Goal: Task Accomplishment & Management: Use online tool/utility

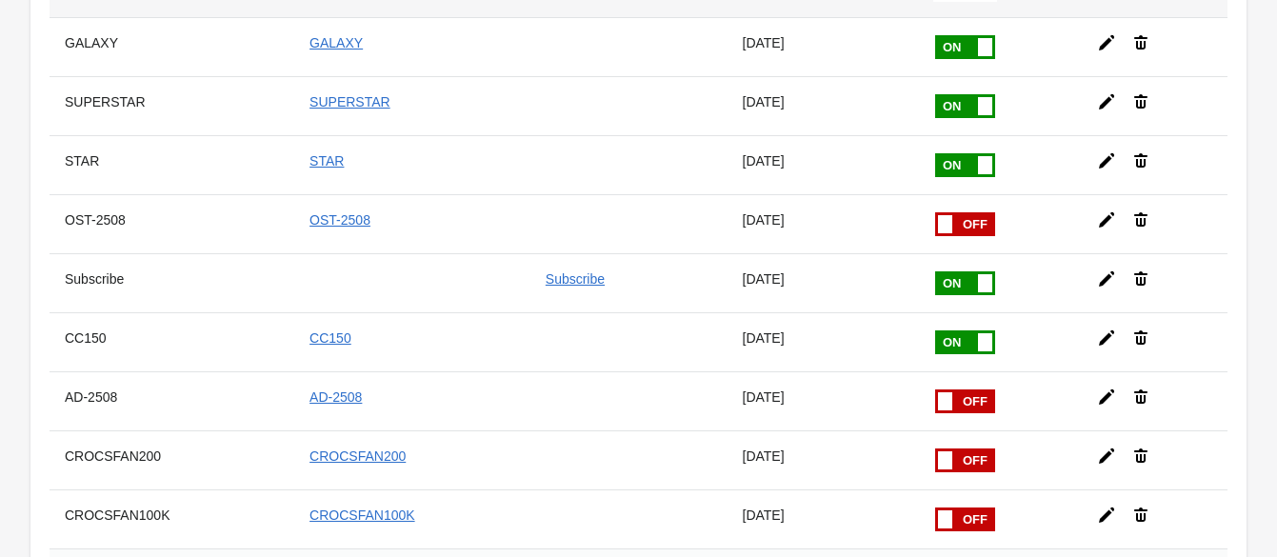
scroll to position [714, 0]
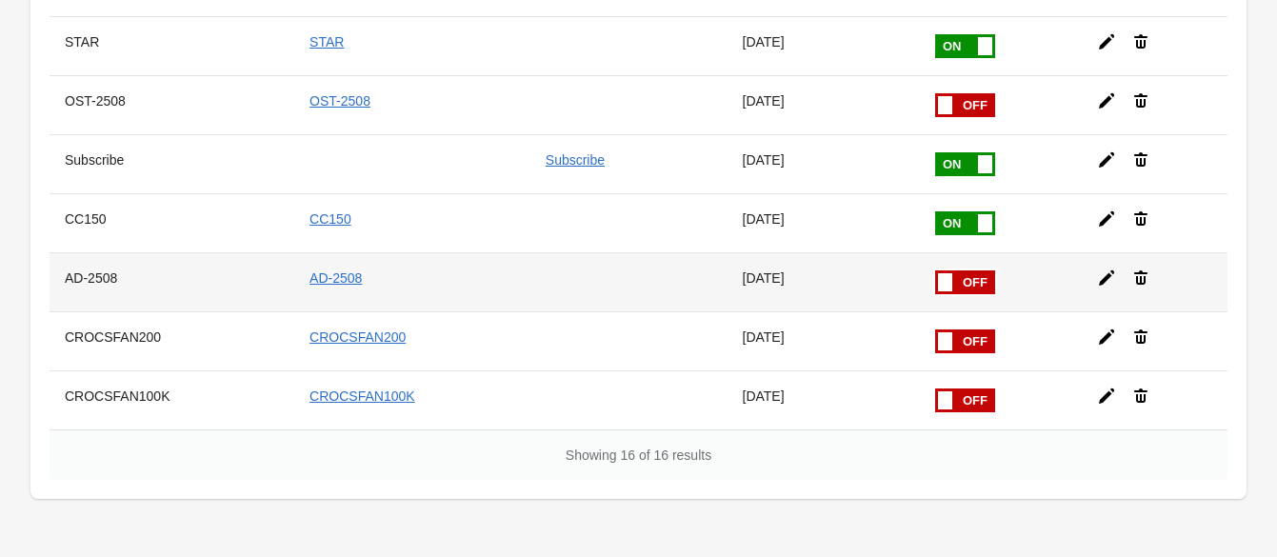
click at [1097, 269] on icon at bounding box center [1106, 278] width 19 height 19
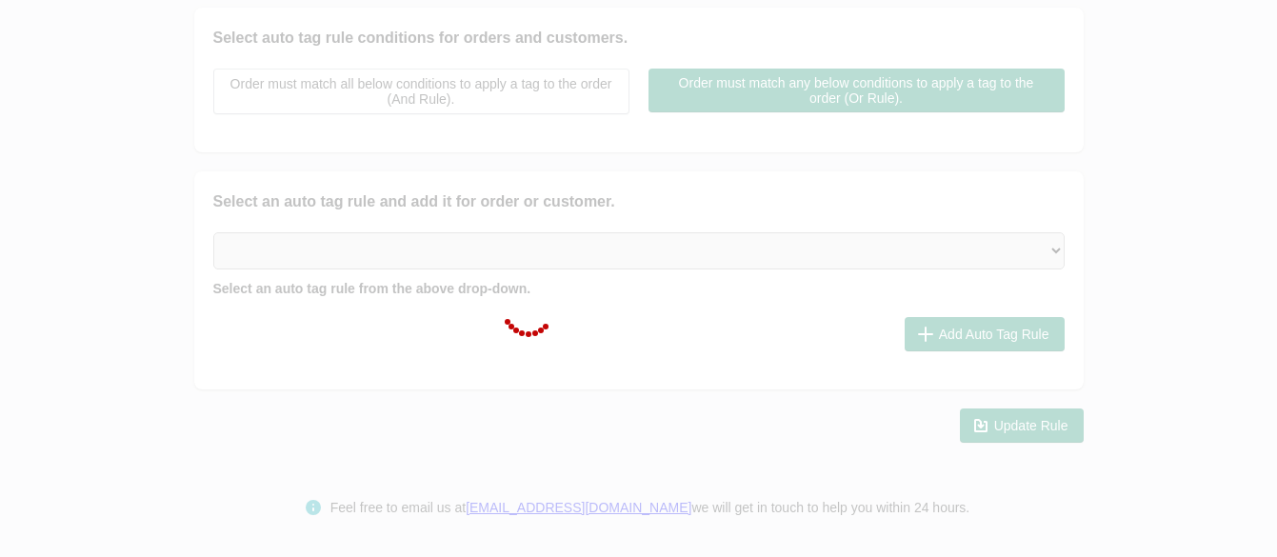
scroll to position [416, 0]
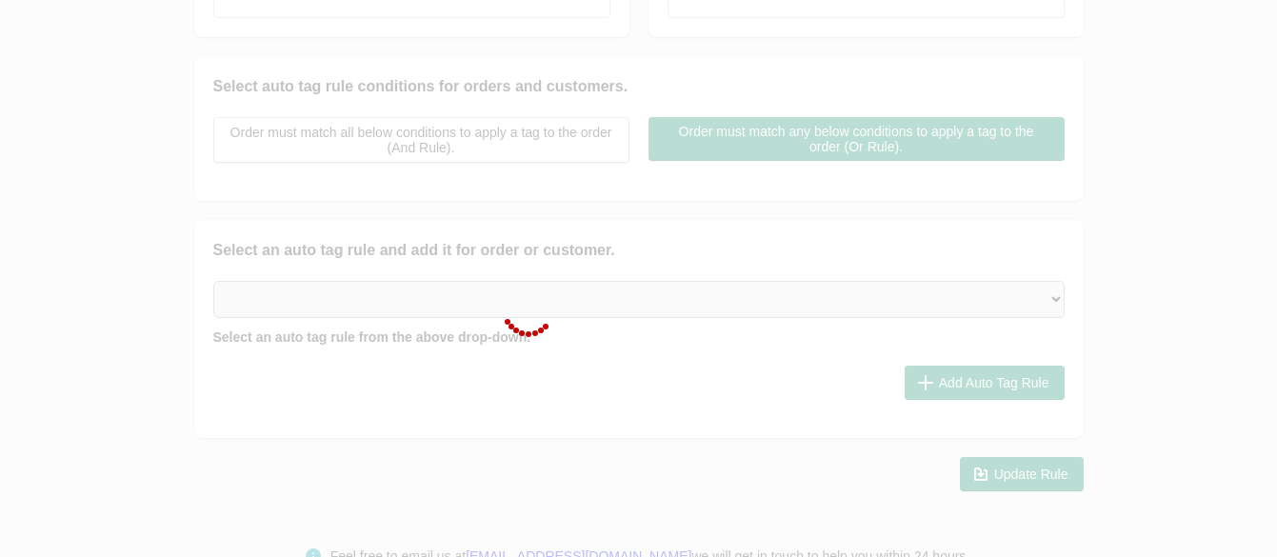
checkbox input "false"
type input "AD-2508"
checkbox input "true"
type input "AD-2508"
select select "2"
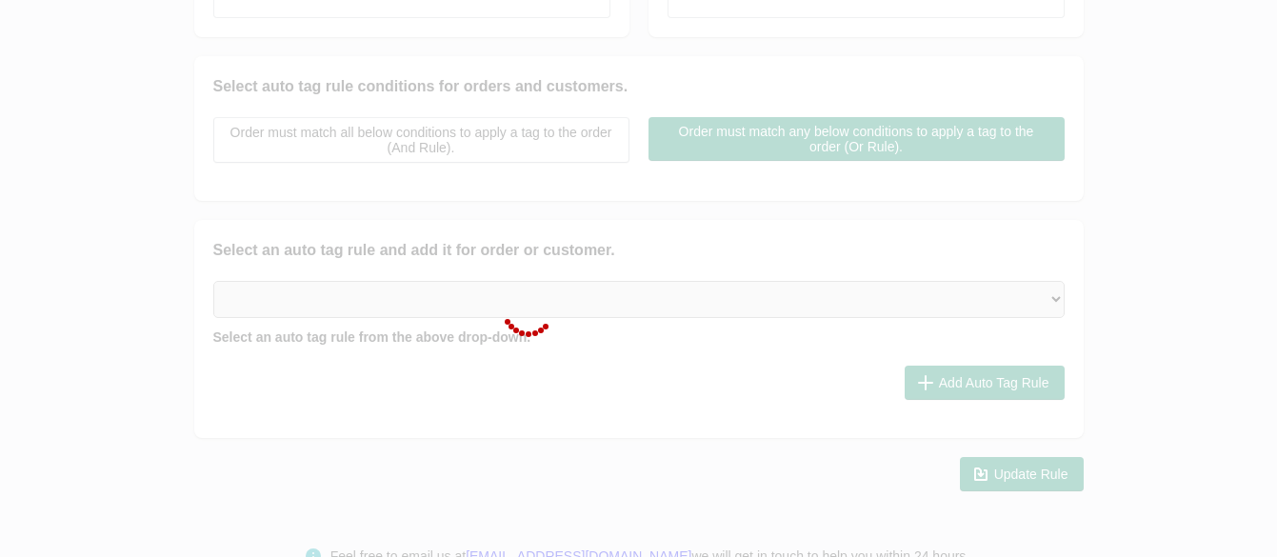
select select "2"
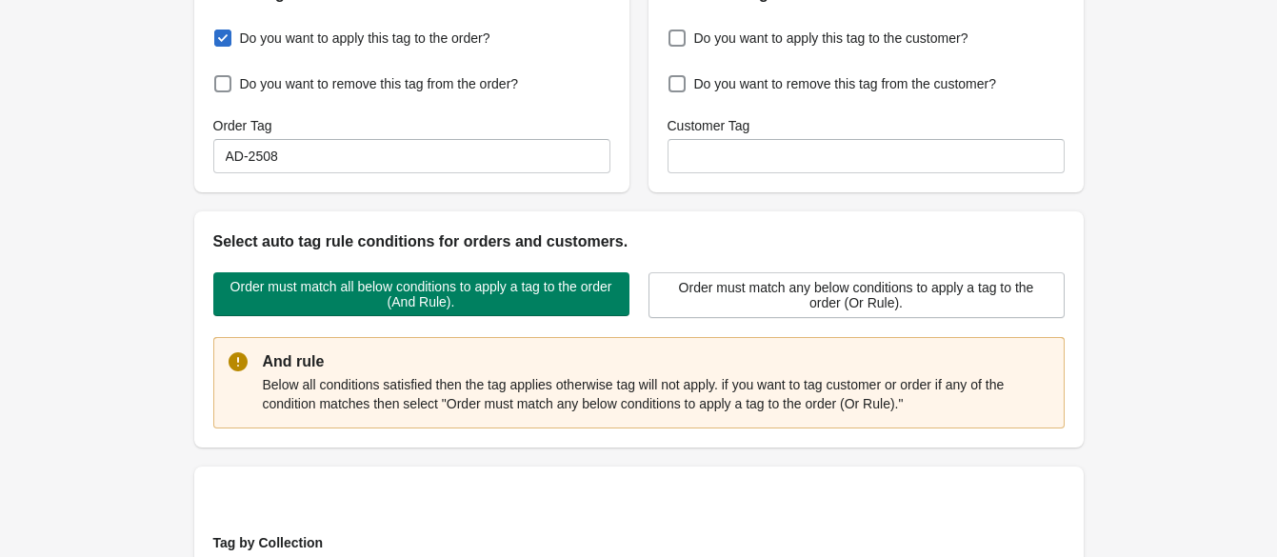
scroll to position [0, 0]
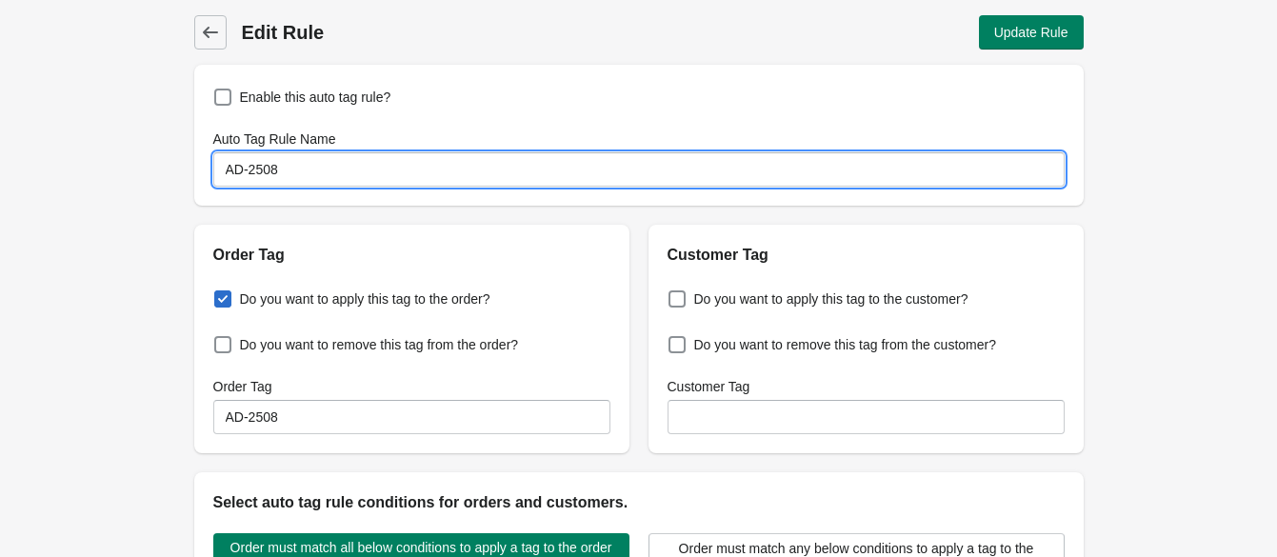
drag, startPoint x: 247, startPoint y: 173, endPoint x: 203, endPoint y: 172, distance: 43.8
click at [203, 172] on div "Enable this auto tag rule? Auto Tag Rule Name AD-2508" at bounding box center [639, 135] width 890 height 141
type input "MEMBER-2508"
click at [290, 434] on div "Do you want to apply this tag to the order? Do you want to remove this tag from…" at bounding box center [411, 360] width 435 height 187
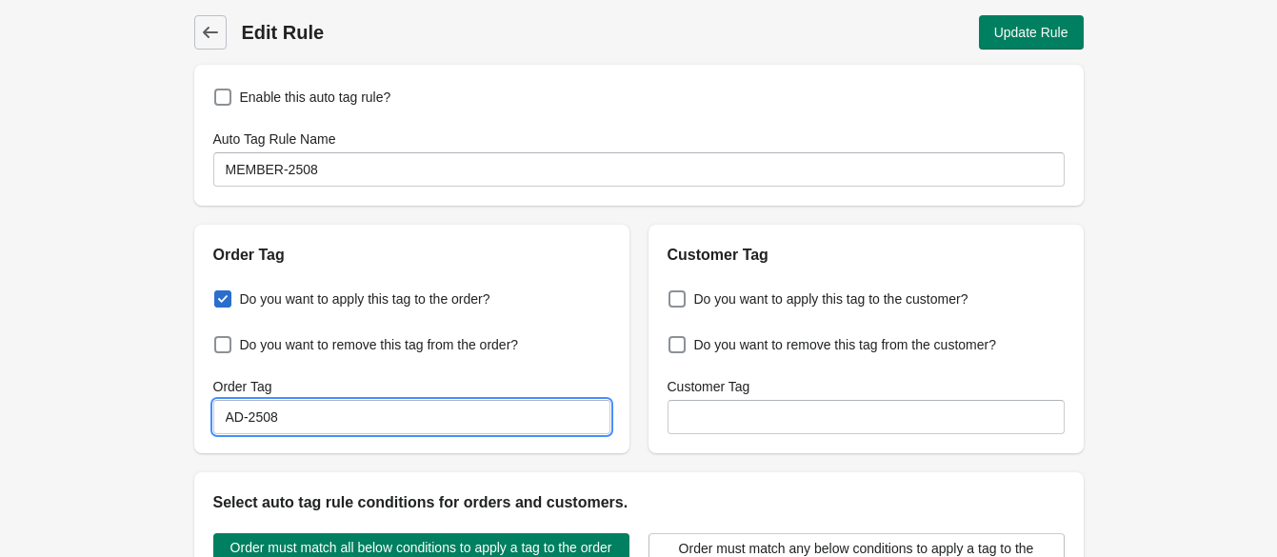
click at [289, 421] on input "AD-2508" at bounding box center [411, 417] width 397 height 34
paste input "MEMBER"
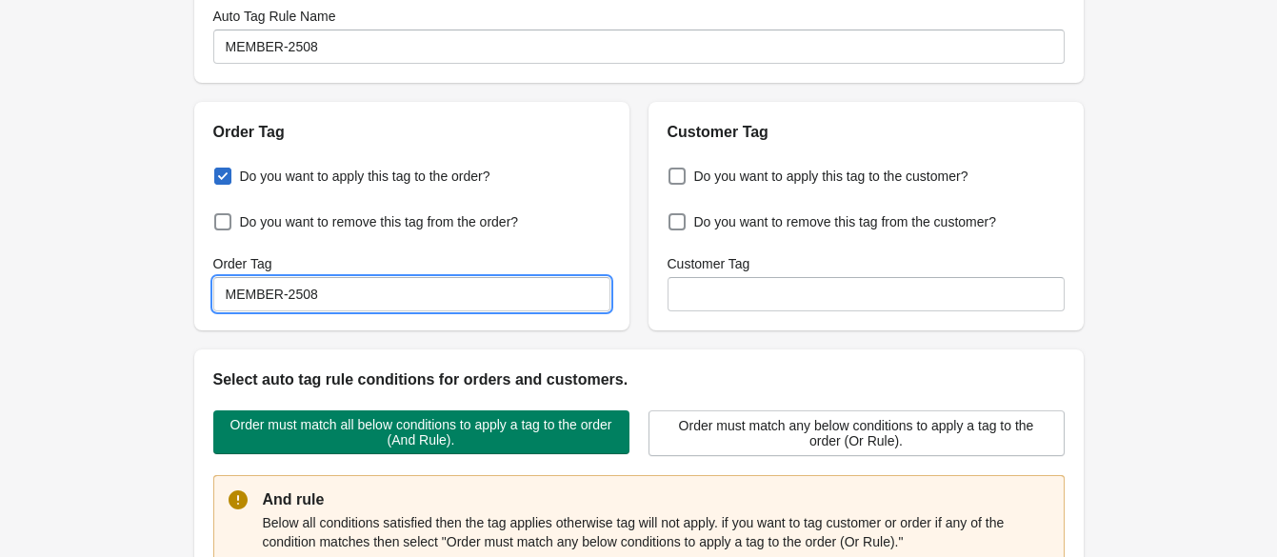
scroll to position [475, 0]
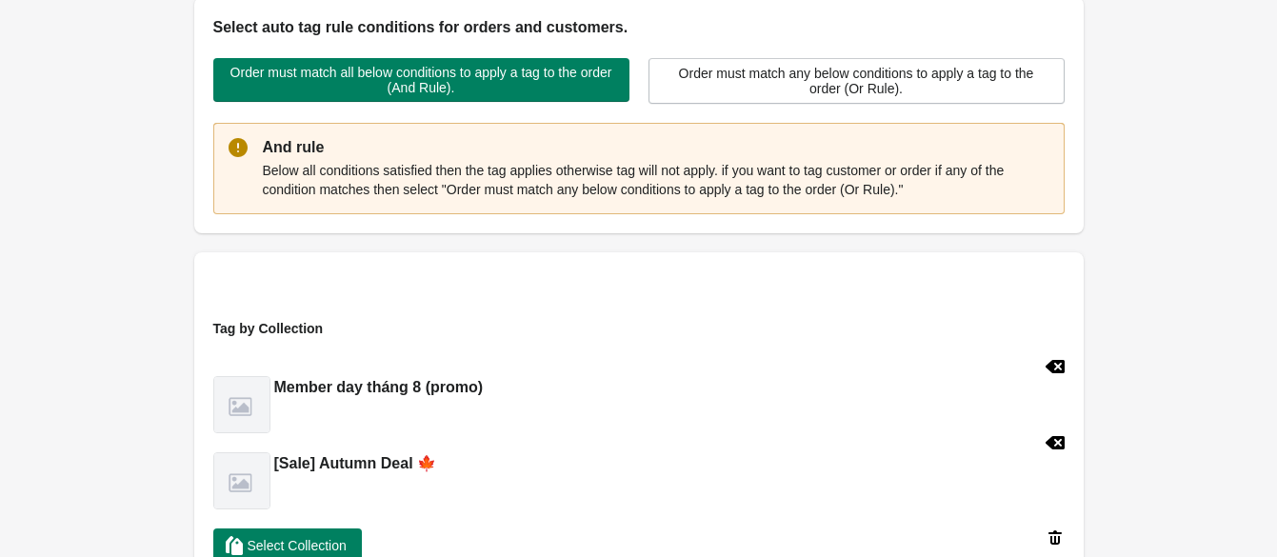
type input "MEMBER-2508"
click at [1057, 443] on icon at bounding box center [1054, 442] width 19 height 13
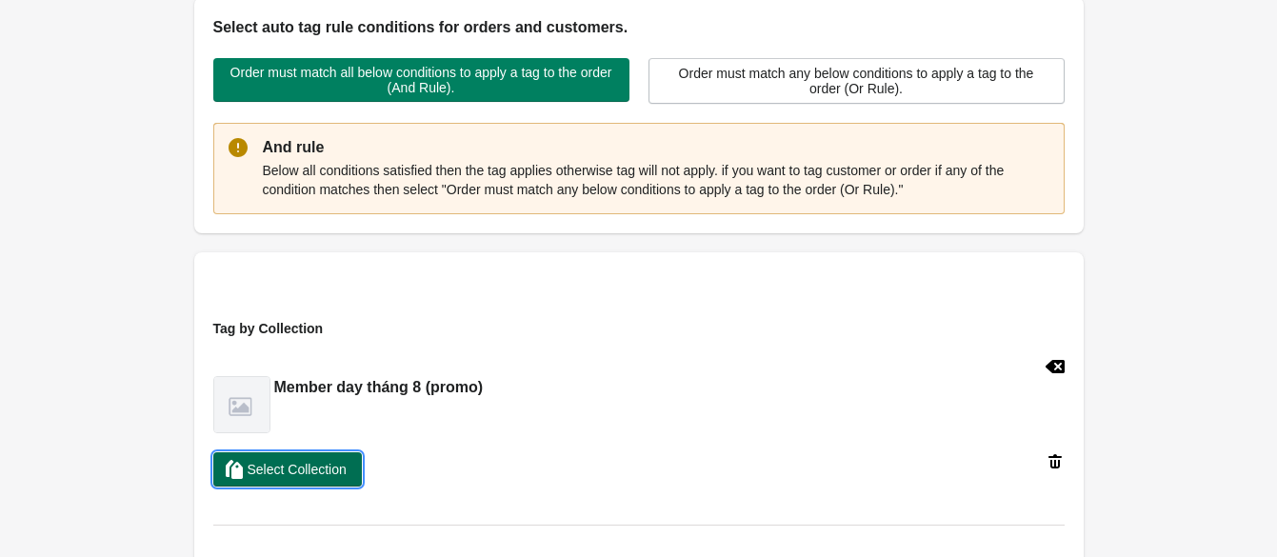
click at [324, 481] on button "Select Collection" at bounding box center [287, 469] width 149 height 34
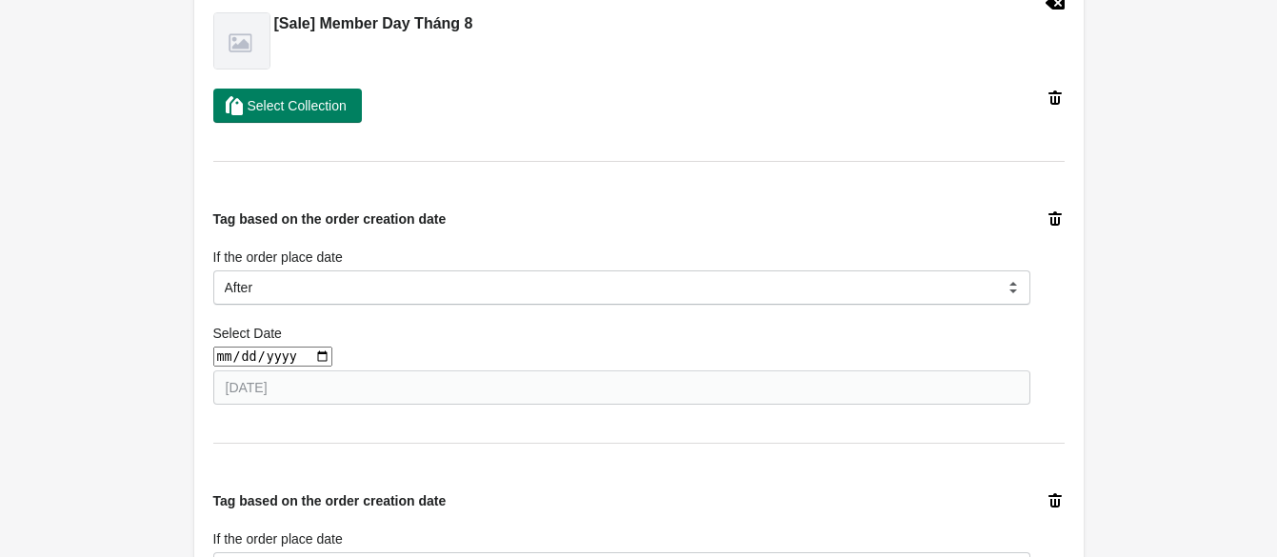
scroll to position [951, 0]
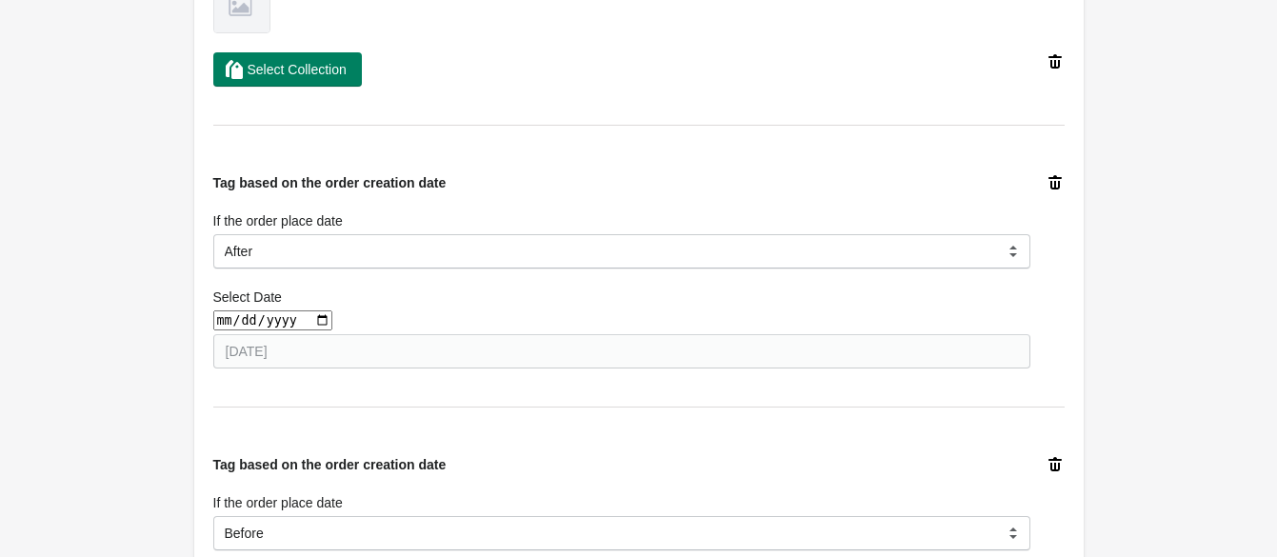
click at [309, 317] on input "date" at bounding box center [272, 320] width 119 height 20
type input "[DATE]"
click at [143, 400] on div "Back Edit Rule Update Rule Enable this auto tag rule? Auto Tag Rule Name MEMBER…" at bounding box center [638, 166] width 1277 height 2234
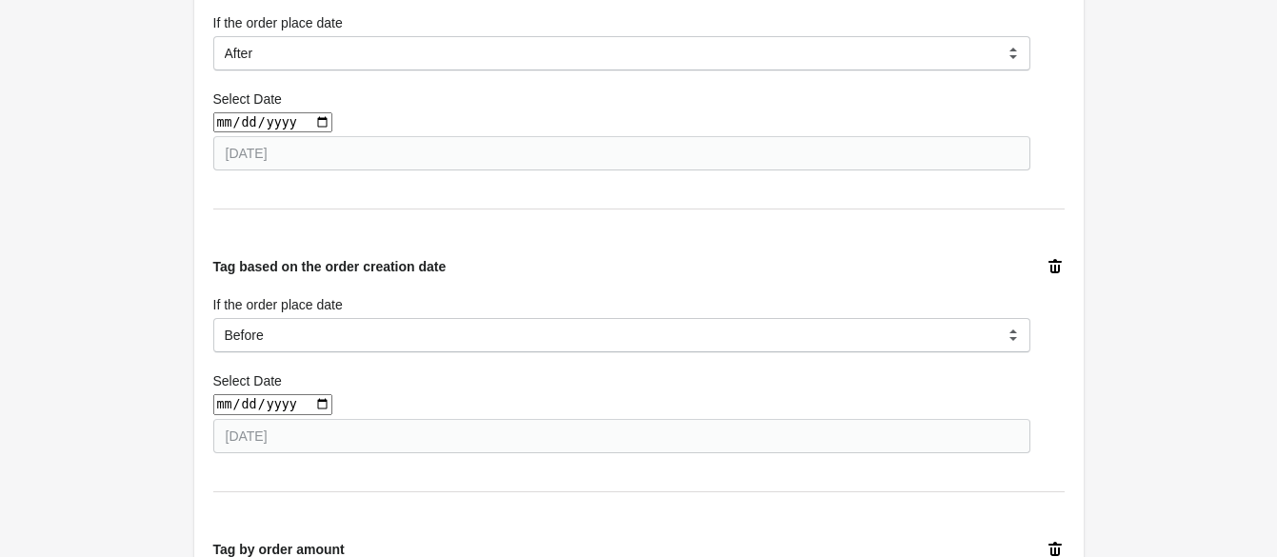
scroll to position [1310, 0]
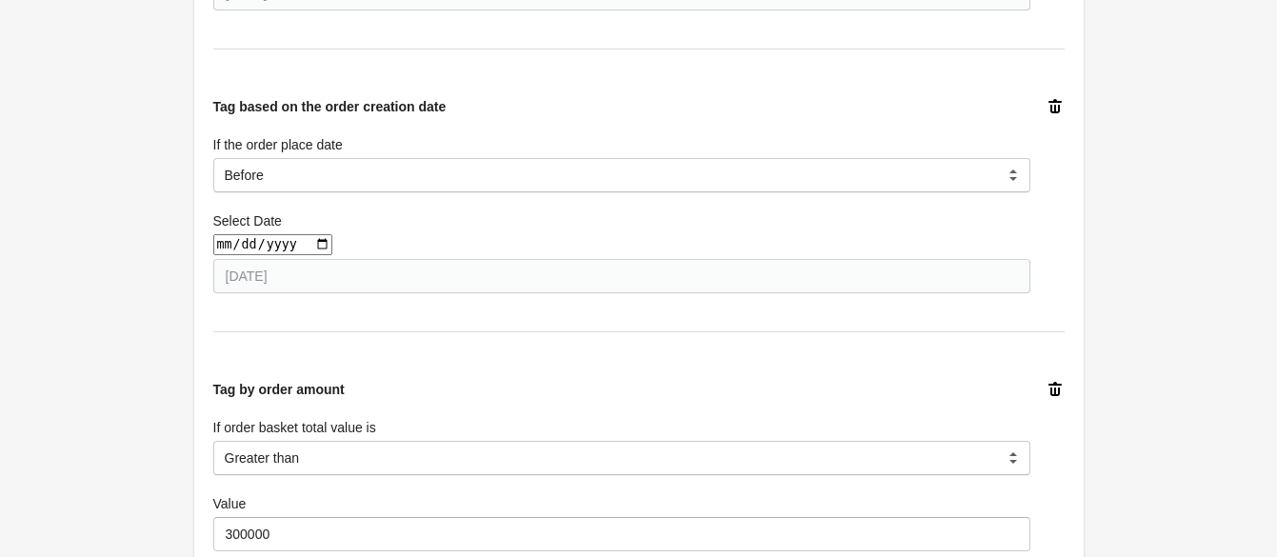
click at [310, 246] on input "date" at bounding box center [272, 244] width 119 height 20
type input "[DATE]"
click at [405, 225] on div "Select Date" at bounding box center [621, 220] width 817 height 19
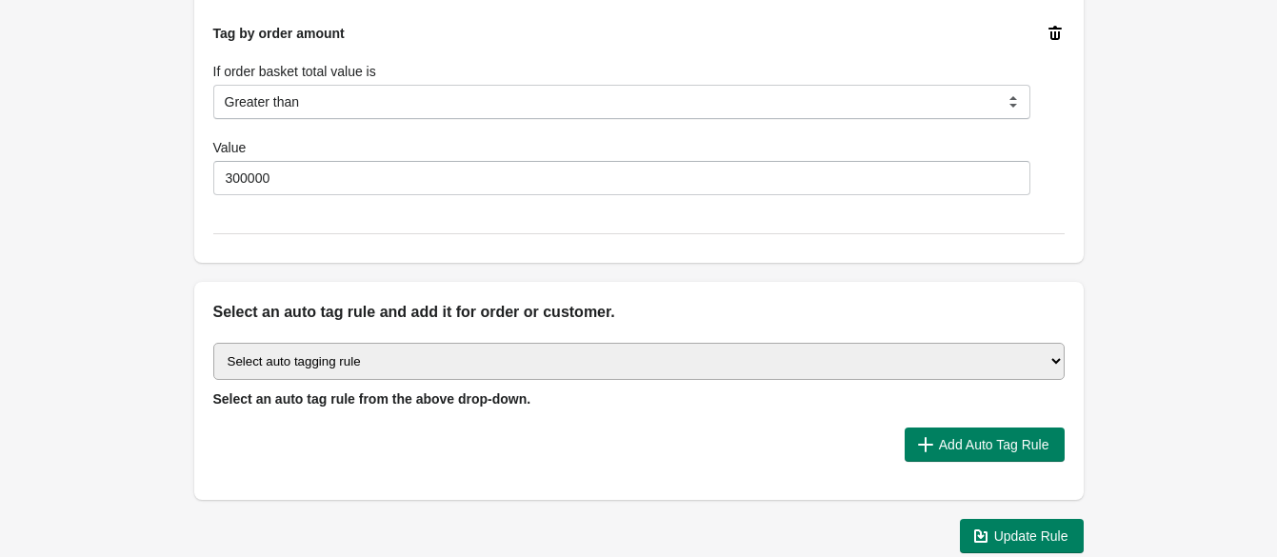
scroll to position [1773, 0]
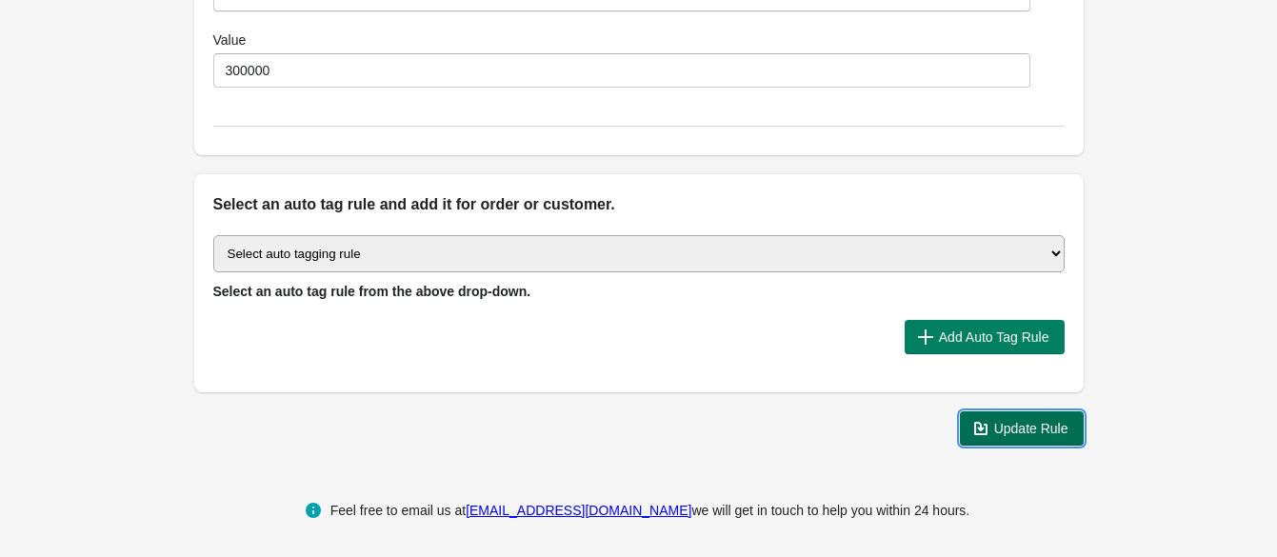
click at [1025, 421] on span "Update Rule" at bounding box center [1031, 428] width 74 height 15
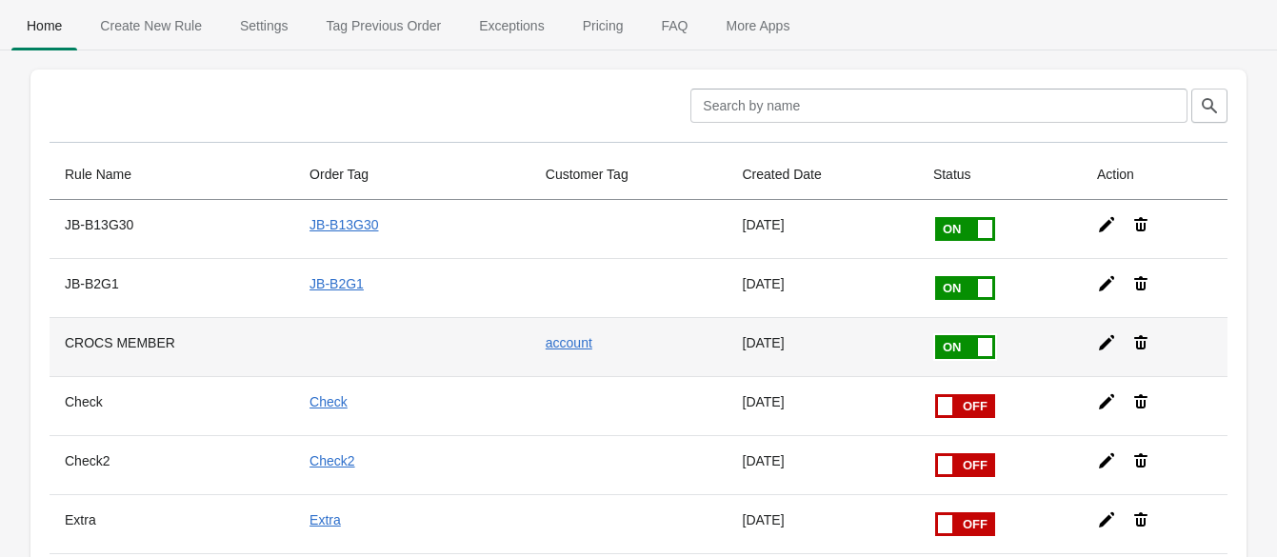
scroll to position [118, 0]
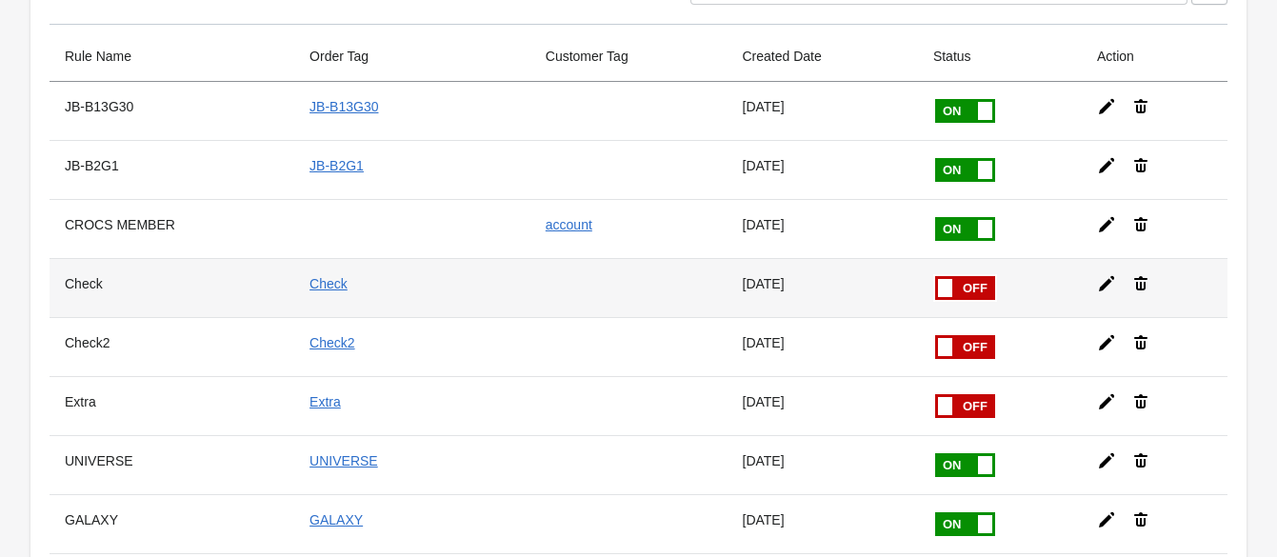
click at [1099, 283] on icon at bounding box center [1106, 283] width 15 height 15
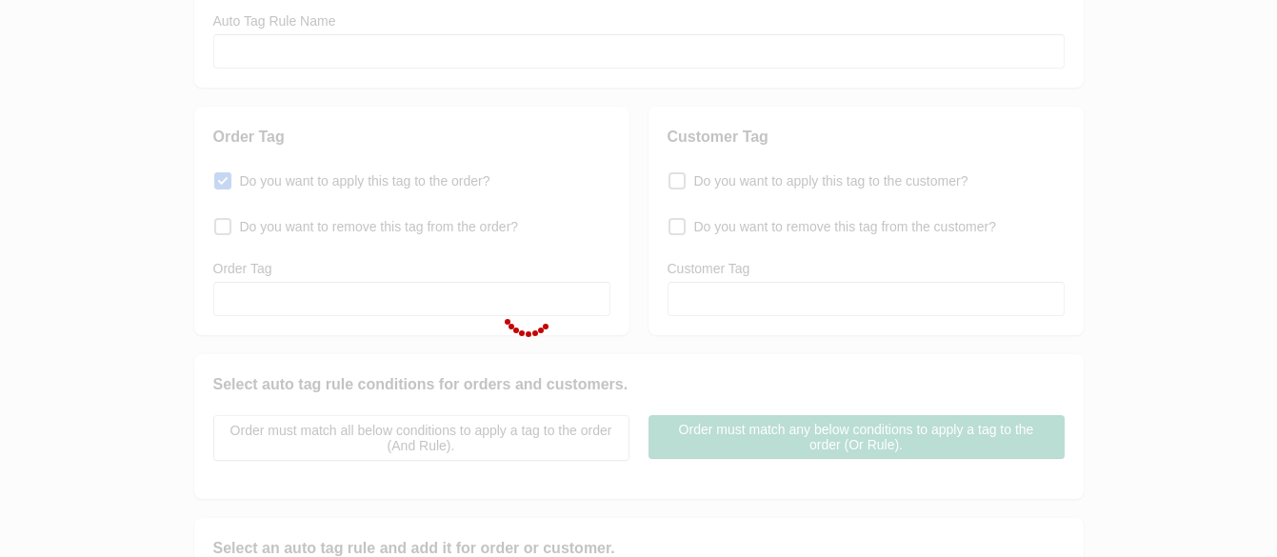
checkbox input "false"
type input "Check"
checkbox input "true"
type input "Check"
select select "2"
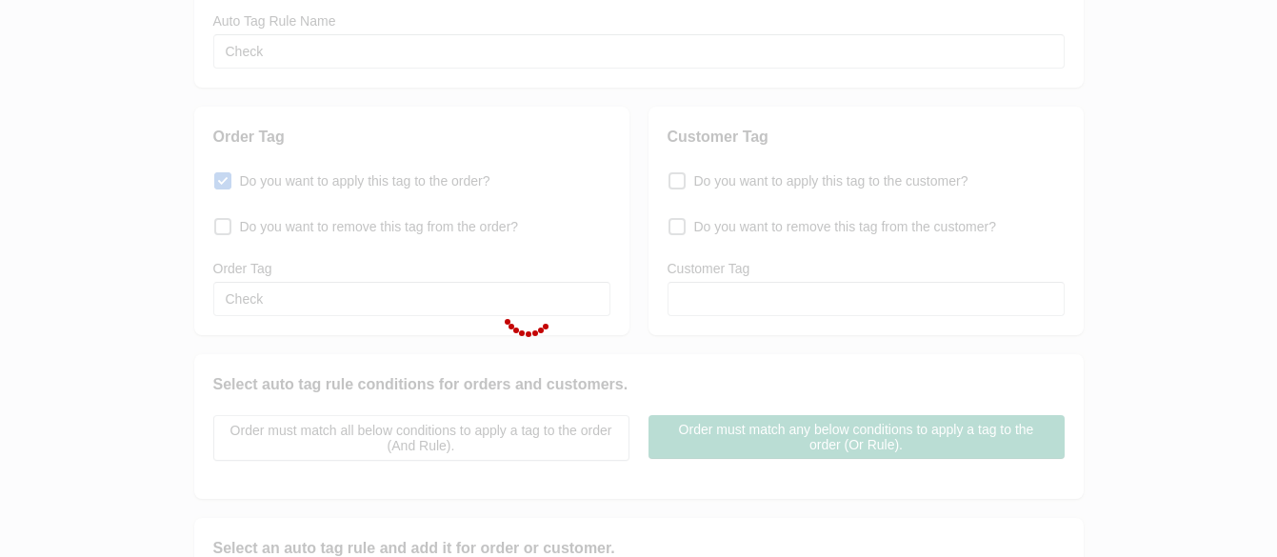
select select "2"
select select "3"
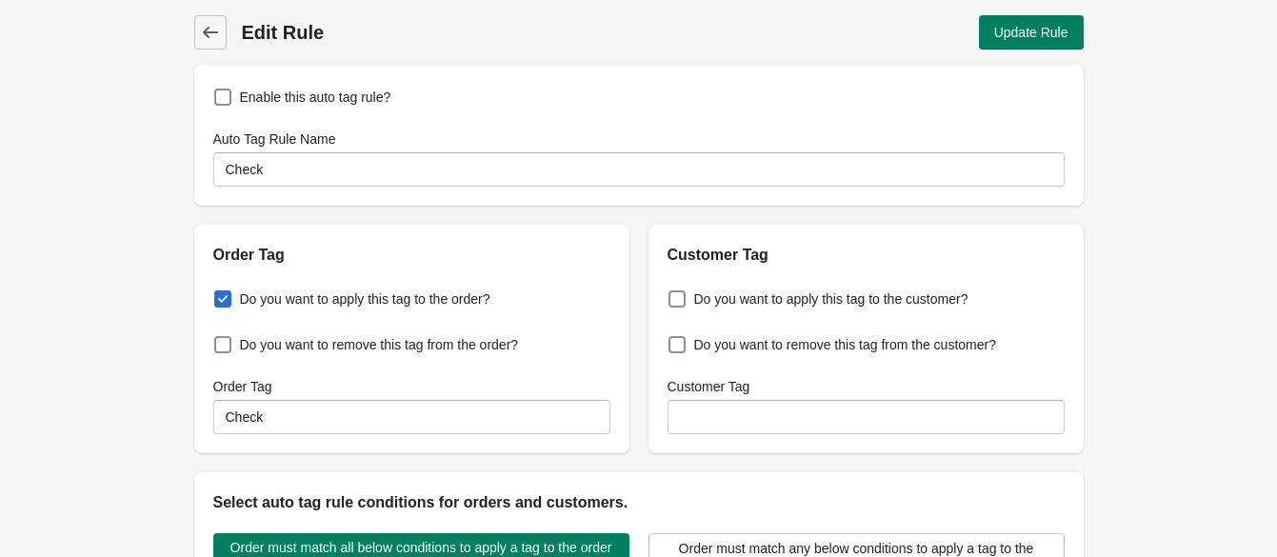
scroll to position [595, 0]
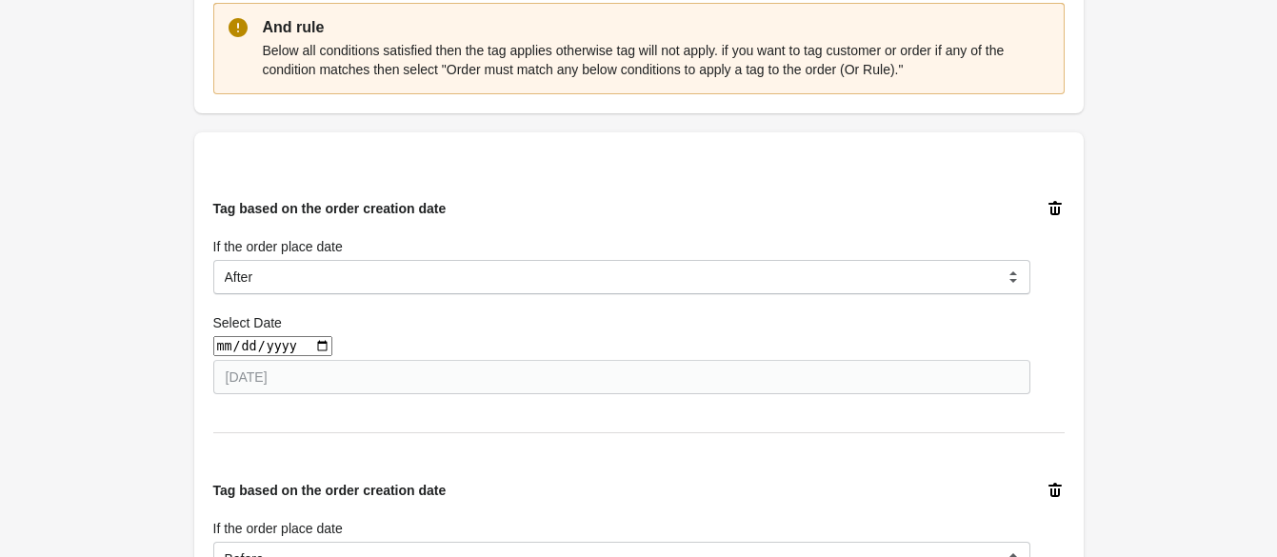
click at [313, 345] on input "date" at bounding box center [272, 346] width 119 height 20
type input "[DATE]"
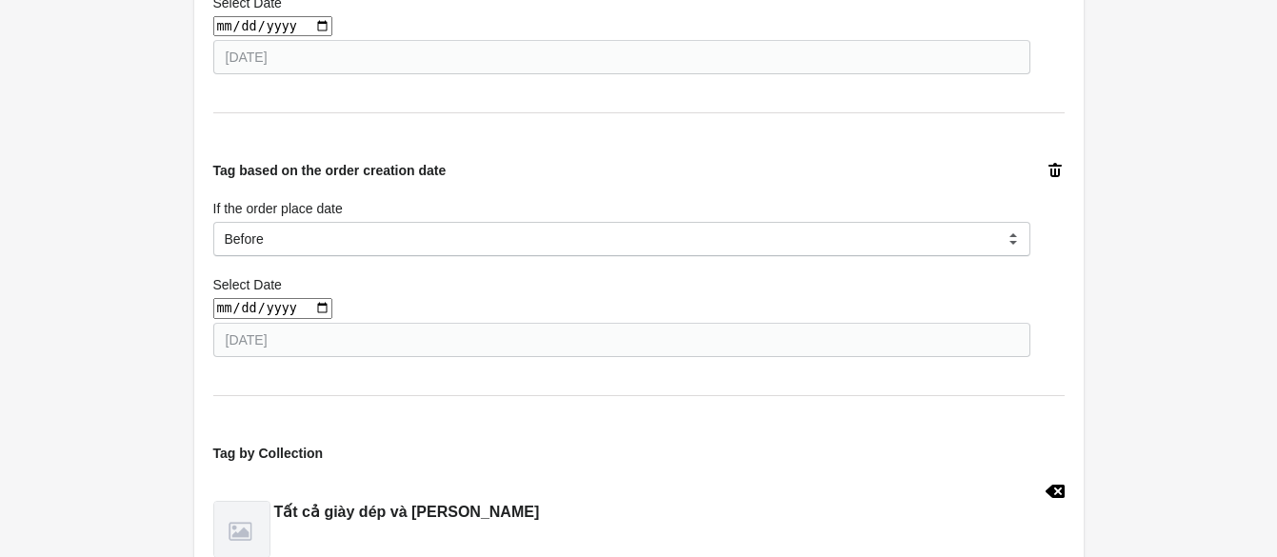
scroll to position [951, 0]
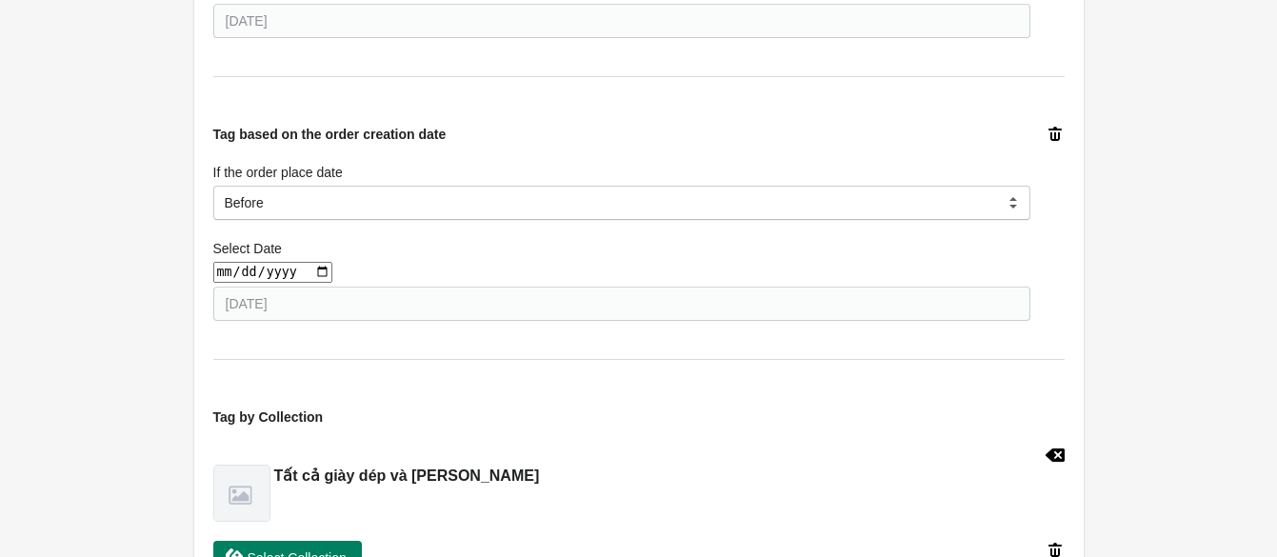
click at [317, 272] on input "date" at bounding box center [272, 272] width 119 height 20
type input "[DATE]"
click at [437, 249] on div "Select Date" at bounding box center [621, 248] width 817 height 19
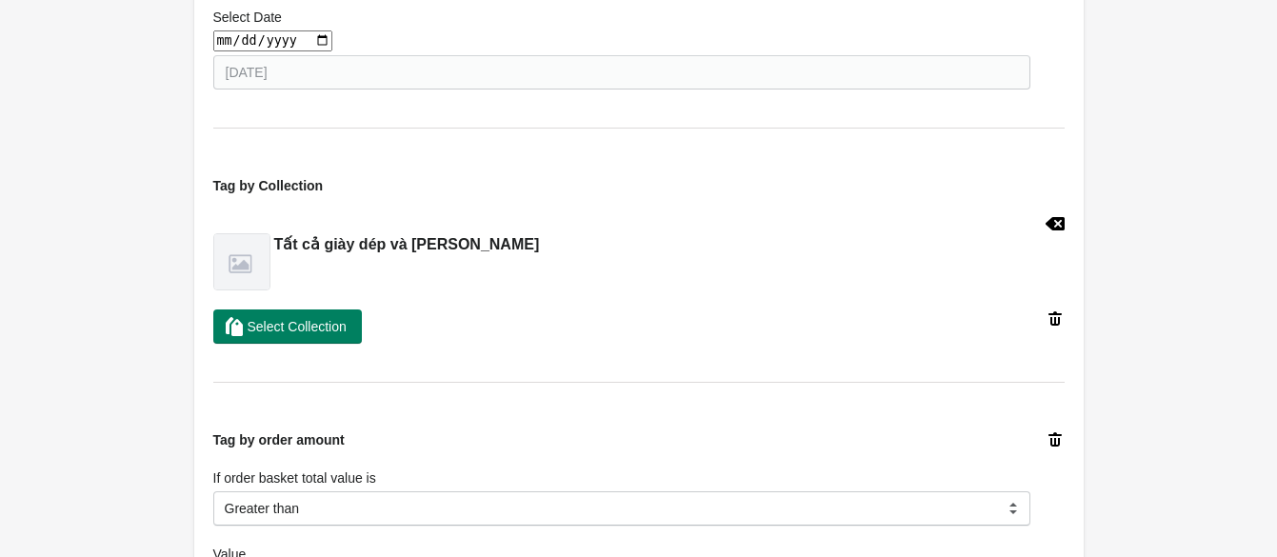
scroll to position [1191, 0]
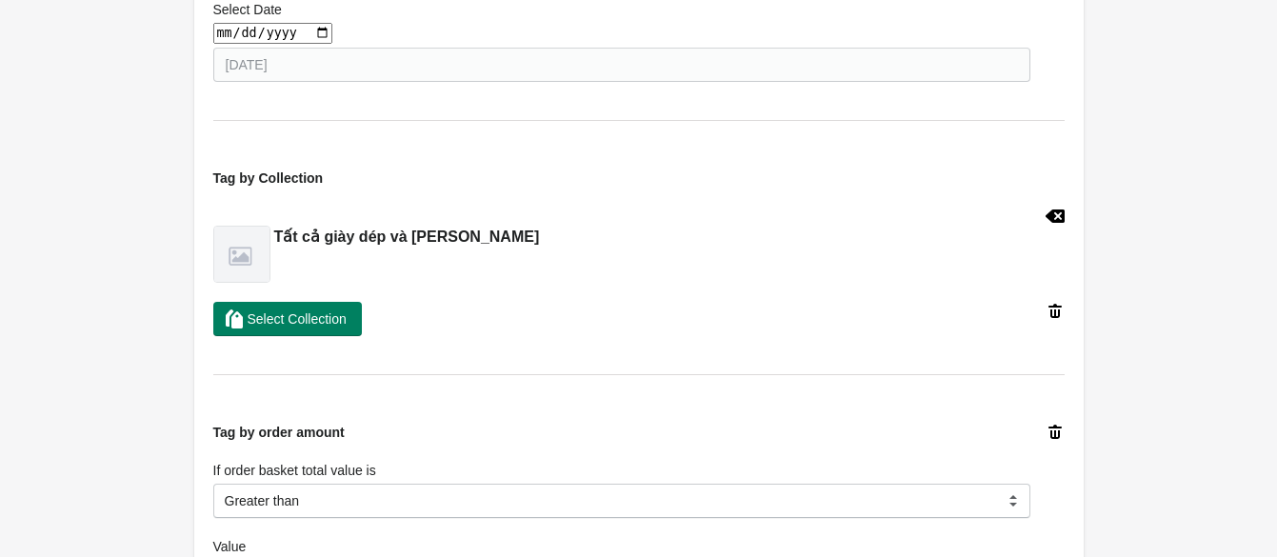
click at [1057, 221] on icon at bounding box center [1054, 216] width 19 height 13
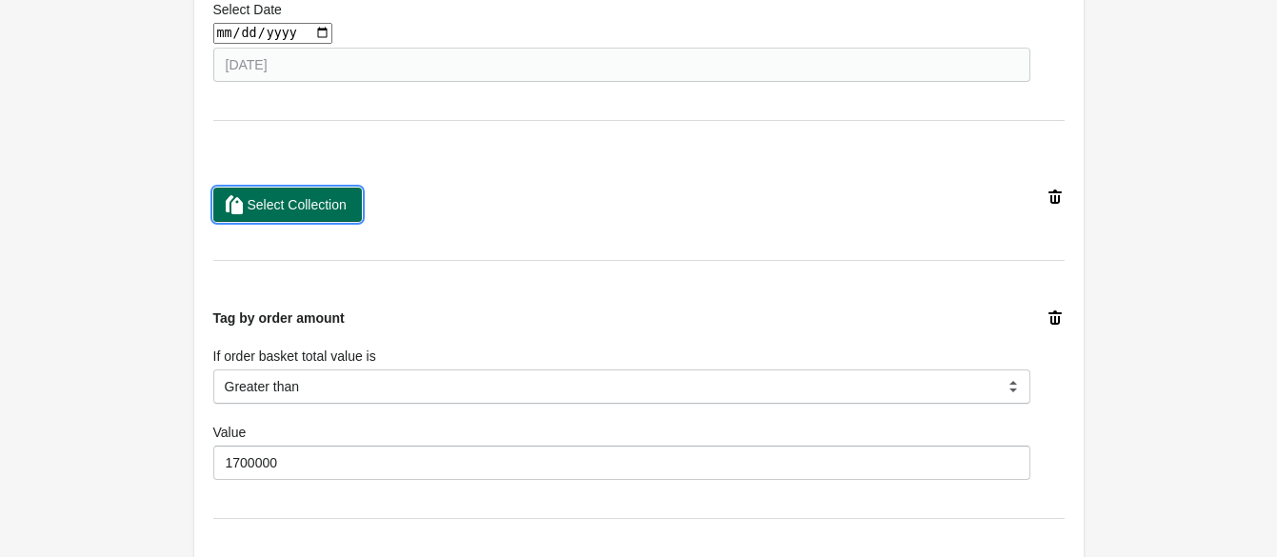
click at [308, 215] on button "Select Collection" at bounding box center [287, 205] width 149 height 34
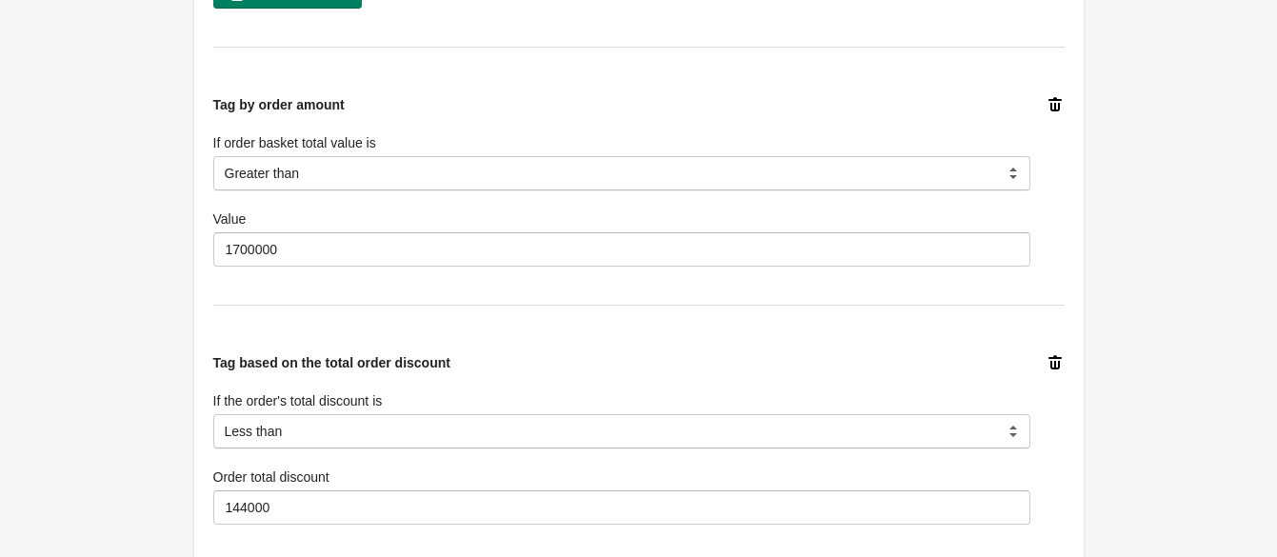
scroll to position [1666, 0]
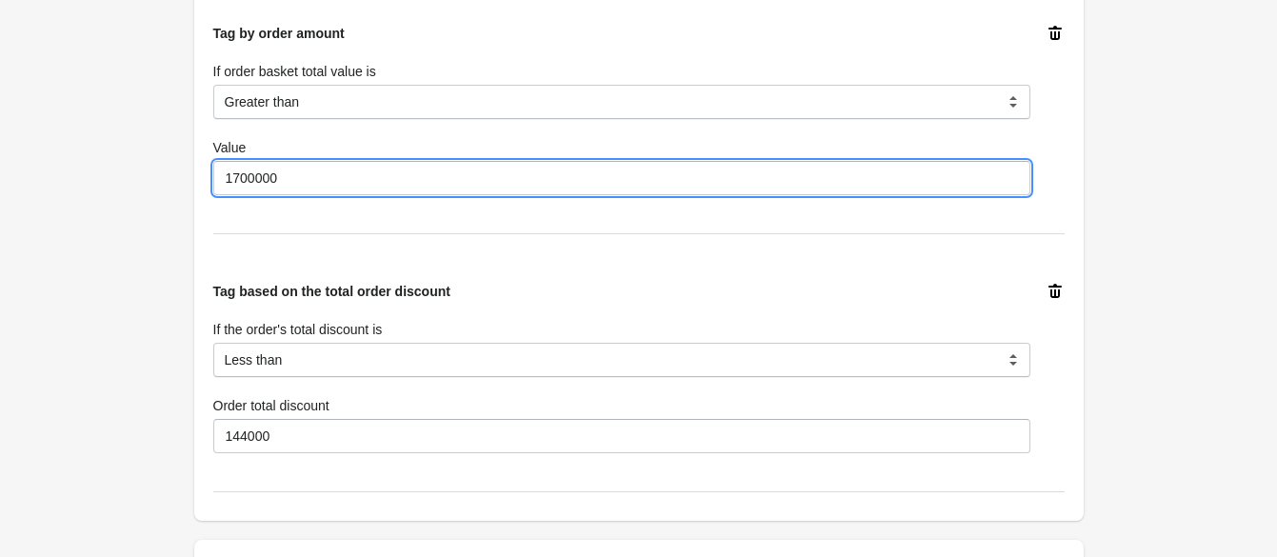
drag, startPoint x: 295, startPoint y: 179, endPoint x: 172, endPoint y: 179, distance: 122.9
type input "3"
type input "500000"
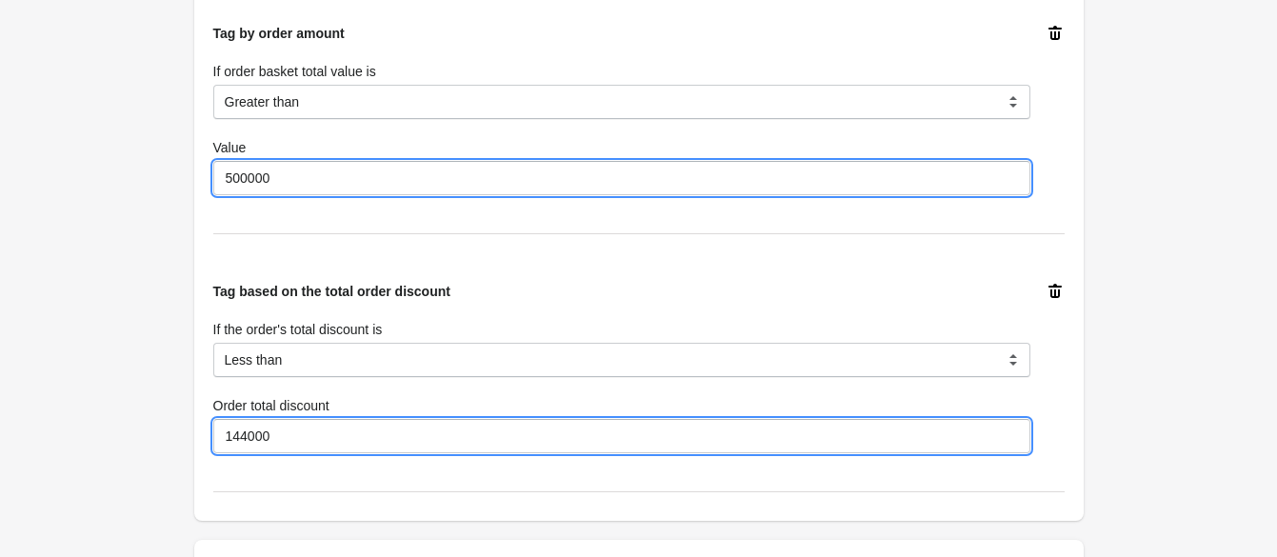
click at [275, 439] on input "144000" at bounding box center [621, 436] width 817 height 34
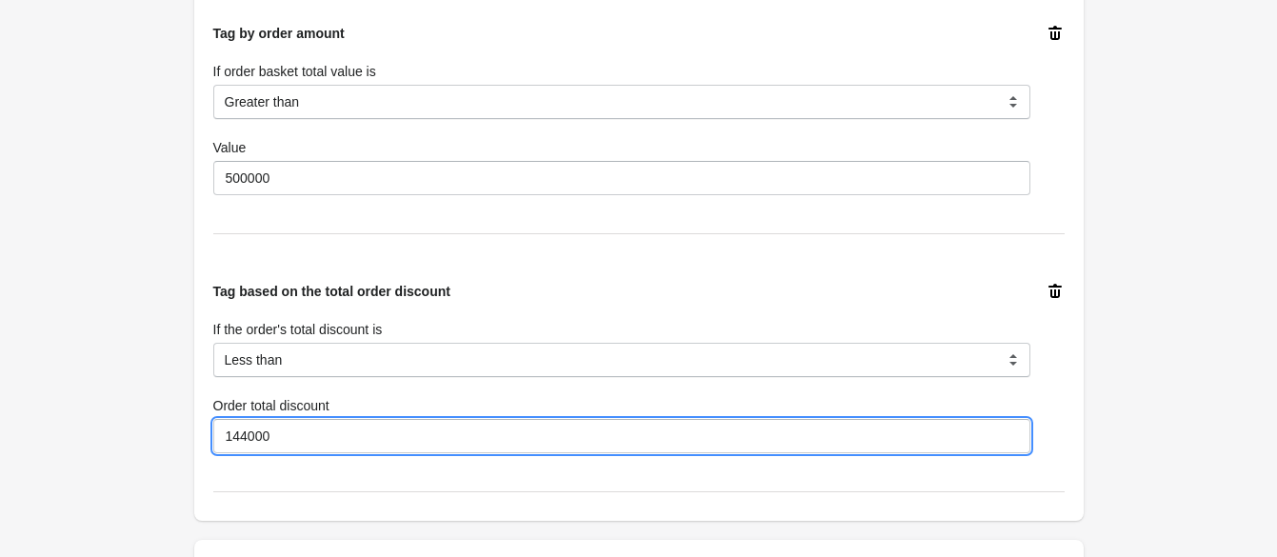
drag, startPoint x: 275, startPoint y: 439, endPoint x: 209, endPoint y: 435, distance: 66.8
click at [209, 435] on div "Tag based on the total order discount If the order's total discount is Equal to…" at bounding box center [631, 360] width 867 height 187
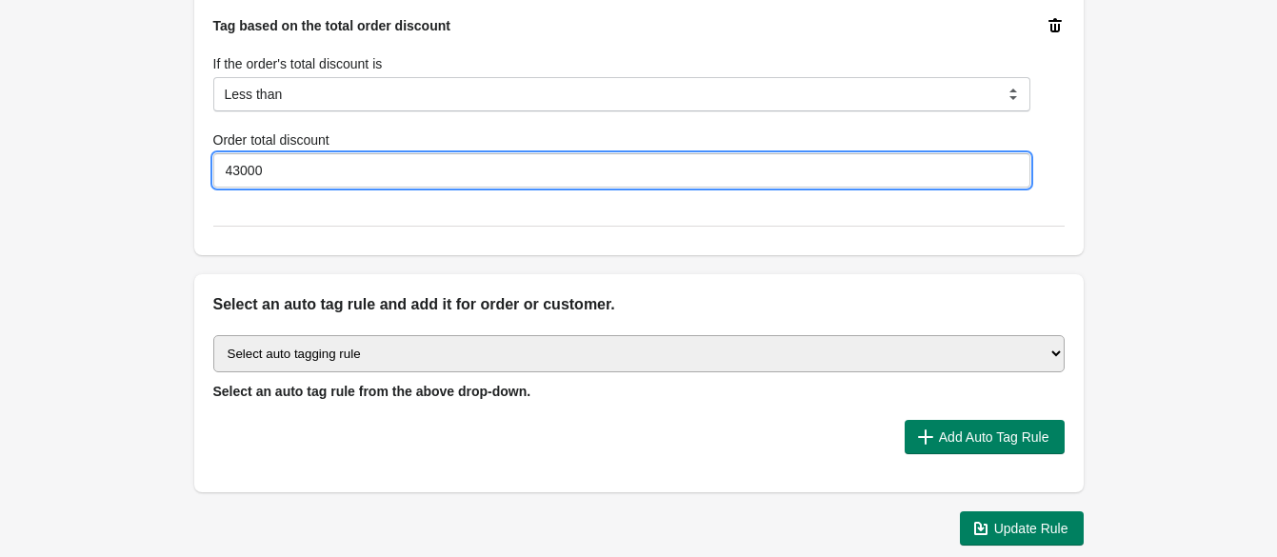
scroll to position [2032, 0]
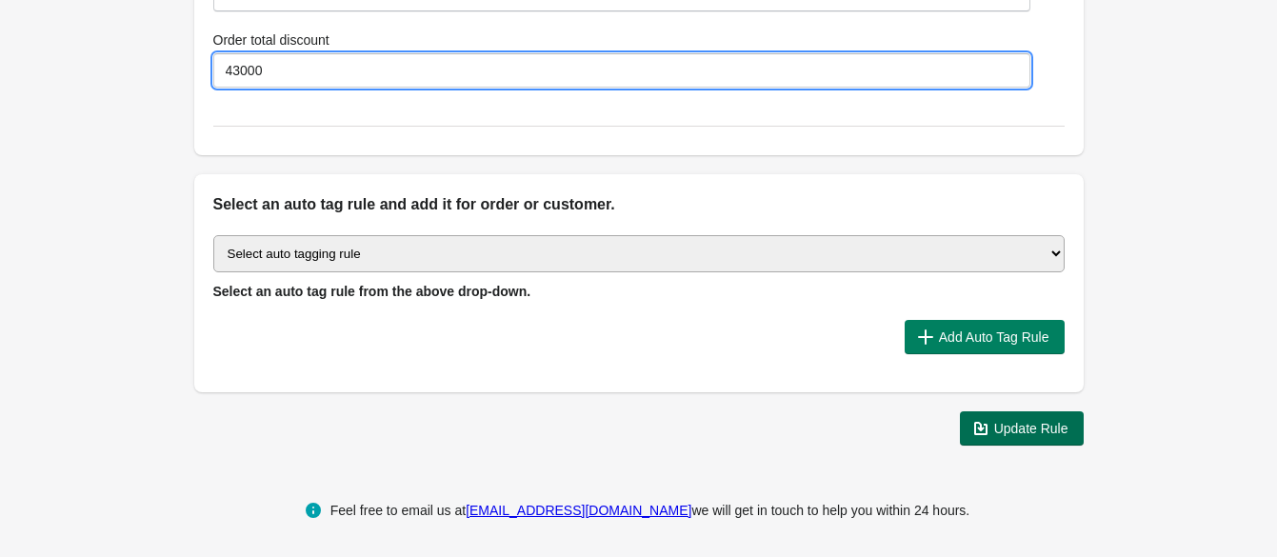
type input "43000"
click at [1022, 421] on span "Update Rule" at bounding box center [1031, 428] width 74 height 15
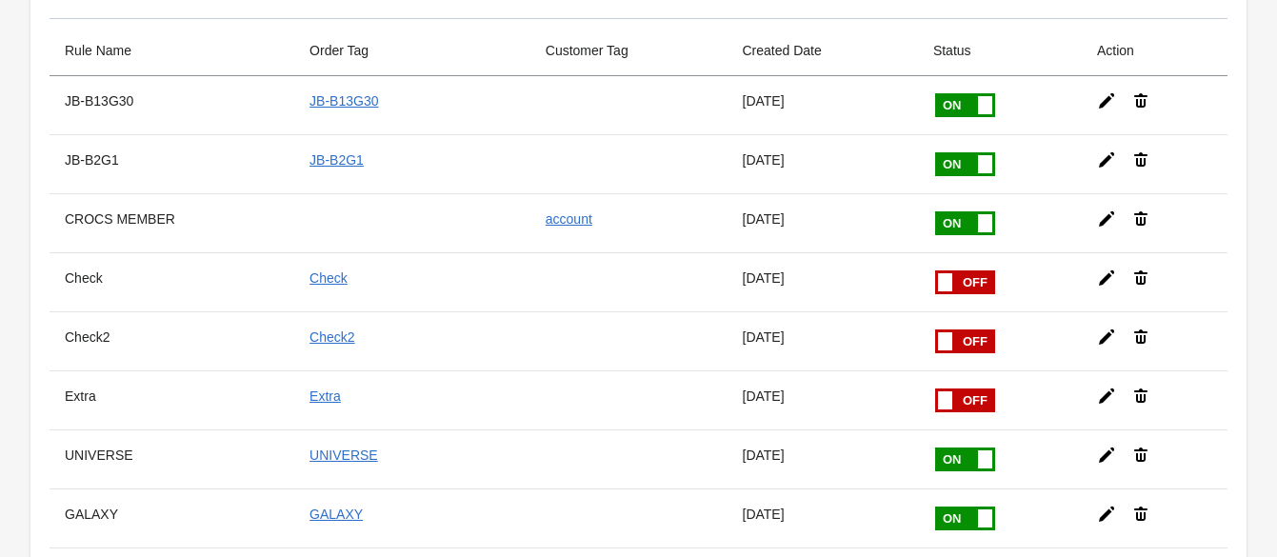
scroll to position [237, 0]
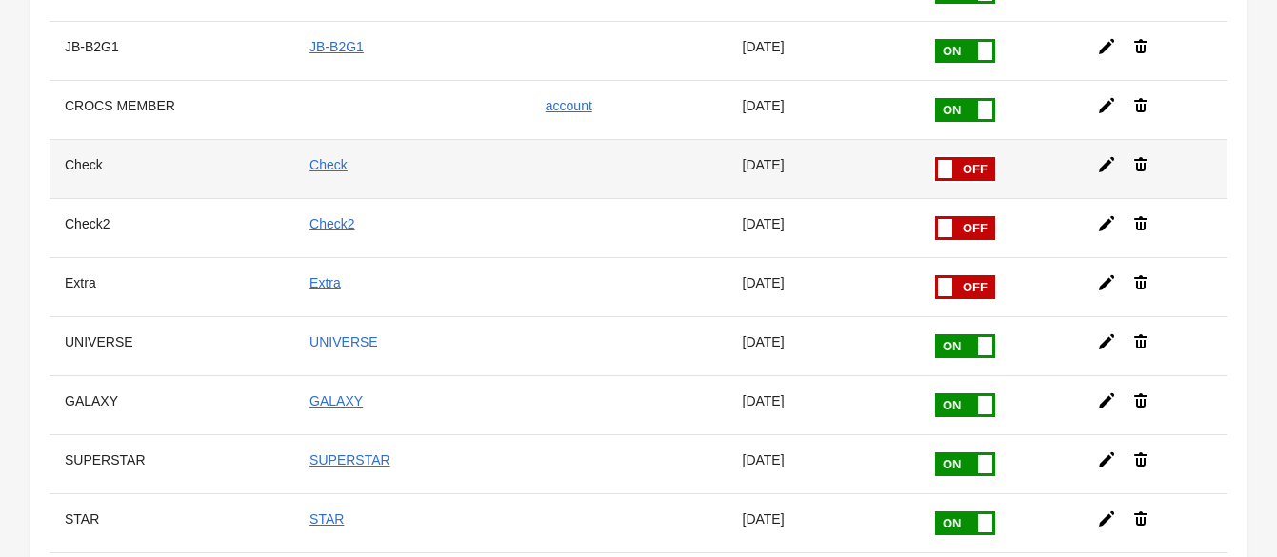
drag, startPoint x: 944, startPoint y: 164, endPoint x: 976, endPoint y: 218, distance: 63.2
click at [944, 157] on span at bounding box center [935, 157] width 120 height 0
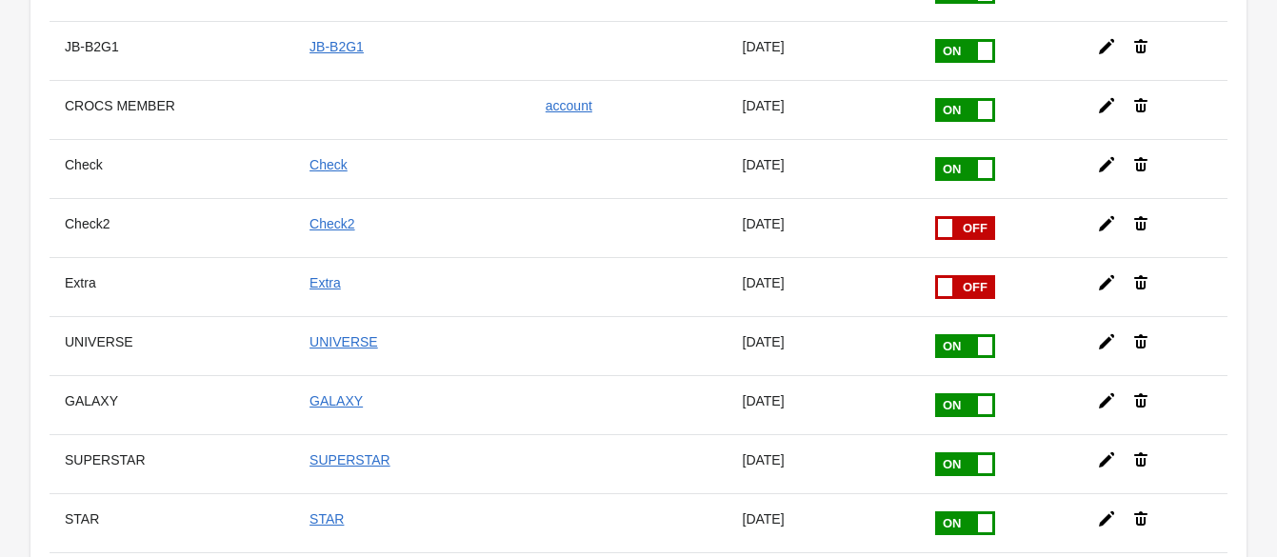
click at [0, 0] on input "checkbox" at bounding box center [0, 0] width 0 height 0
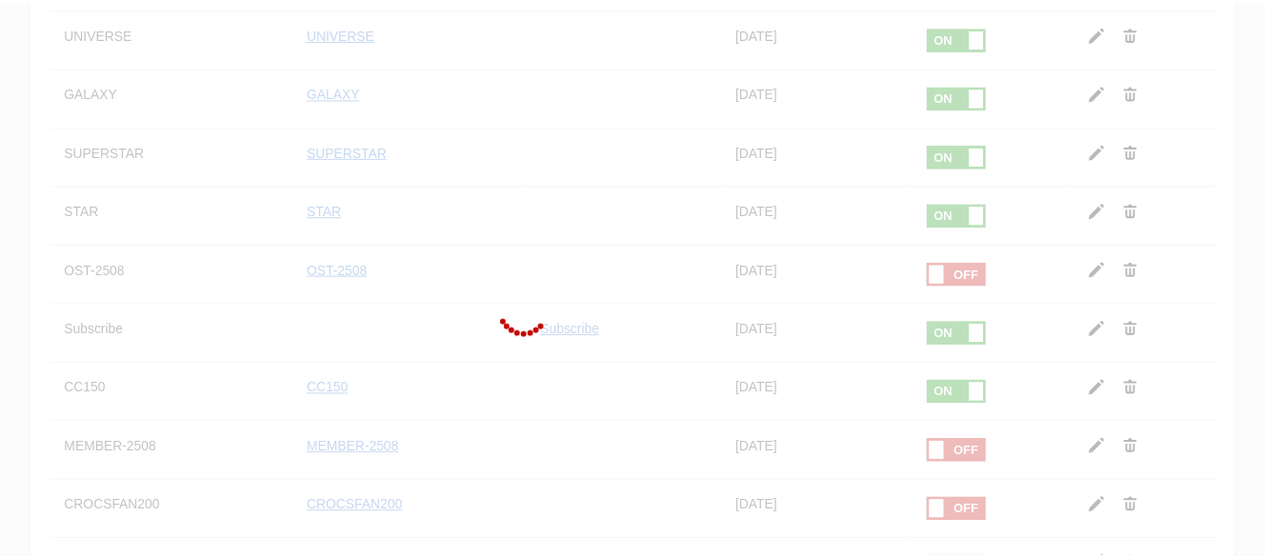
scroll to position [714, 0]
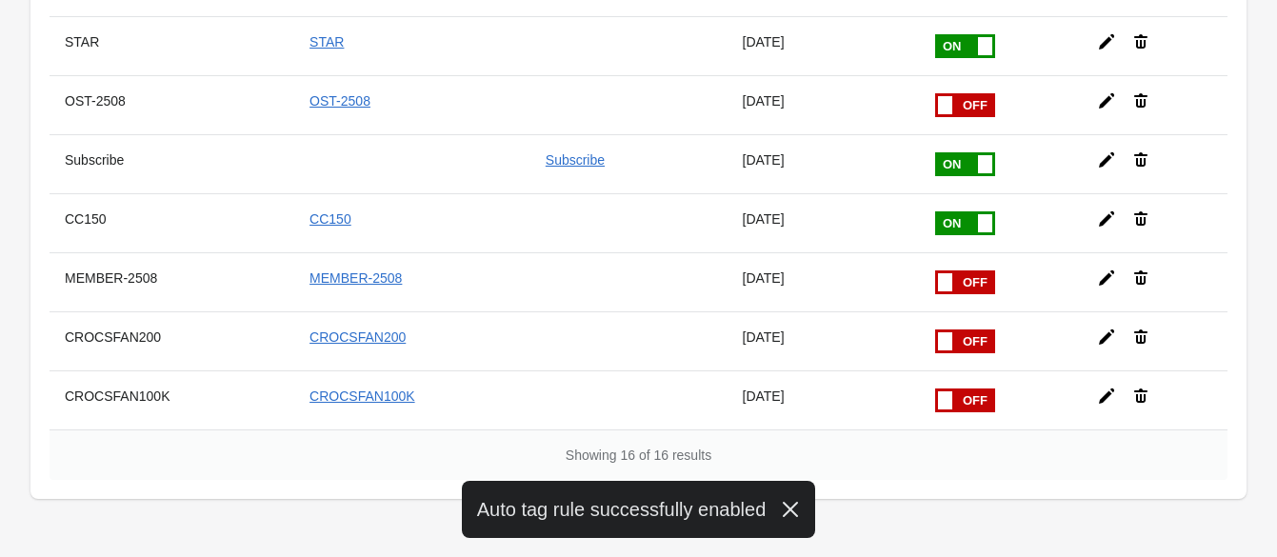
click at [951, 270] on span at bounding box center [935, 270] width 120 height 0
click at [0, 0] on input "checkbox" at bounding box center [0, 0] width 0 height 0
